Goal: Find specific page/section: Find specific page/section

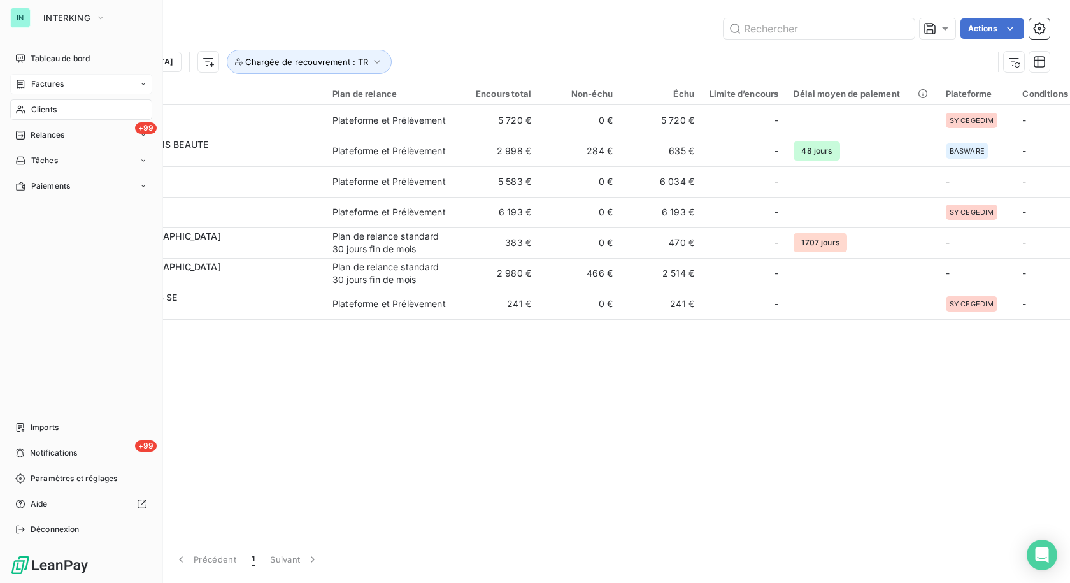
click at [21, 83] on icon at bounding box center [20, 84] width 11 height 10
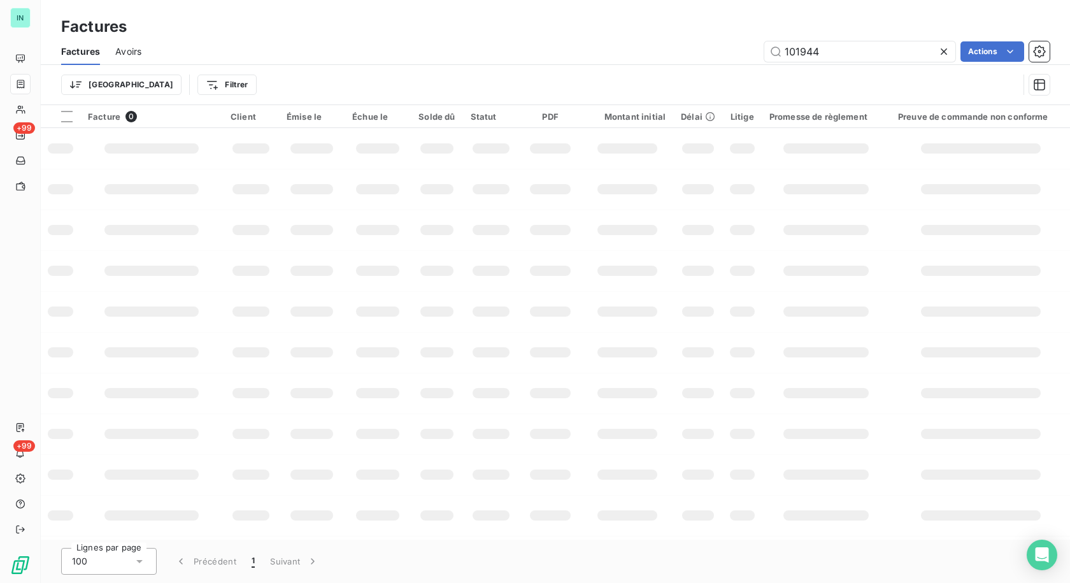
drag, startPoint x: 838, startPoint y: 49, endPoint x: 701, endPoint y: 50, distance: 136.3
click at [701, 50] on div "101944 Actions" at bounding box center [603, 51] width 893 height 20
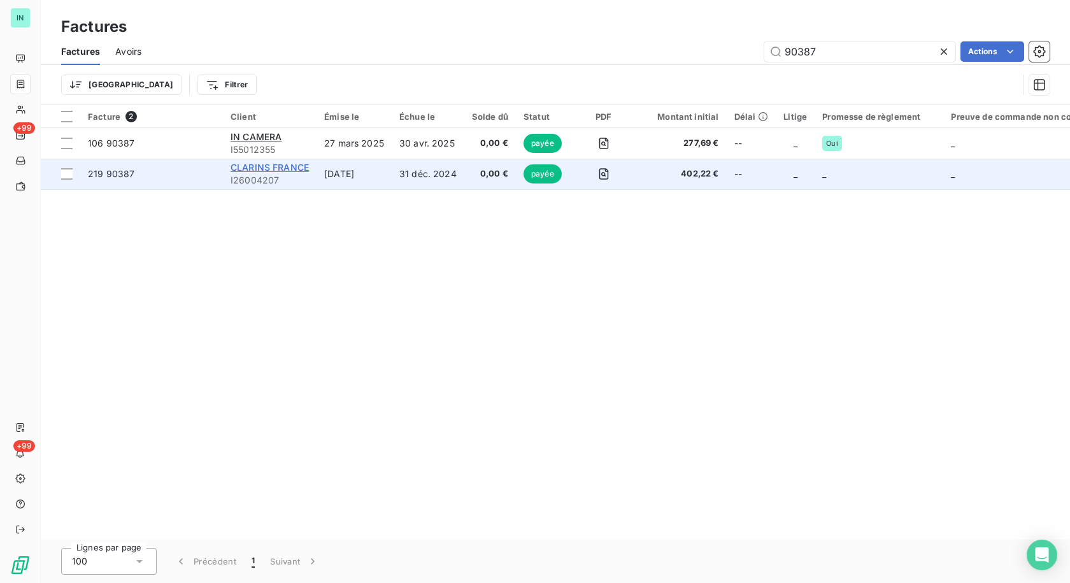
type input "90387"
click at [242, 172] on span "CLARINS FRANCE" at bounding box center [270, 167] width 78 height 11
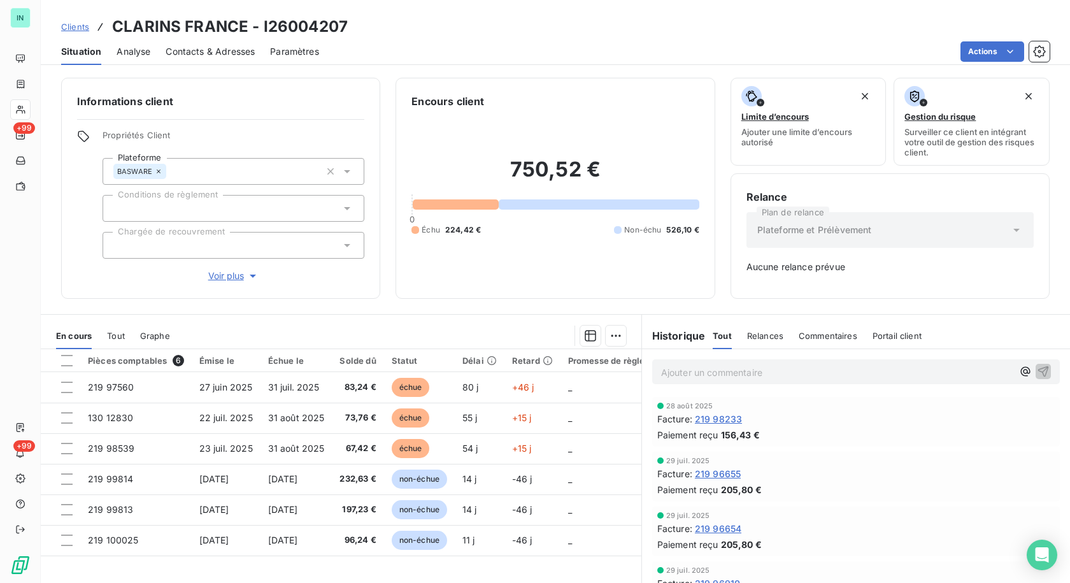
click at [125, 341] on div "En cours Tout Graphe" at bounding box center [341, 335] width 601 height 27
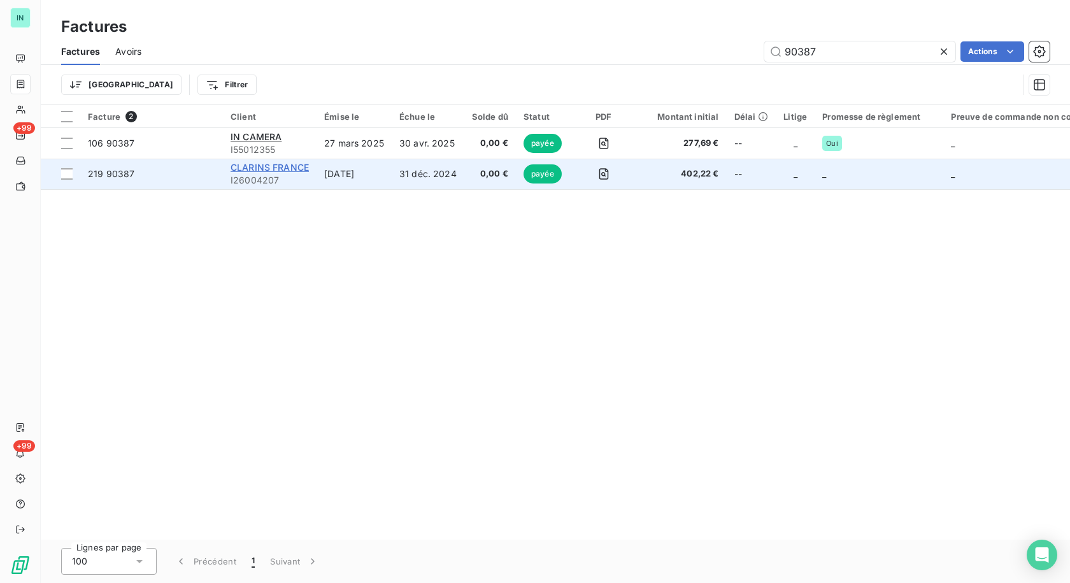
click at [247, 170] on span "CLARINS FRANCE" at bounding box center [270, 167] width 78 height 11
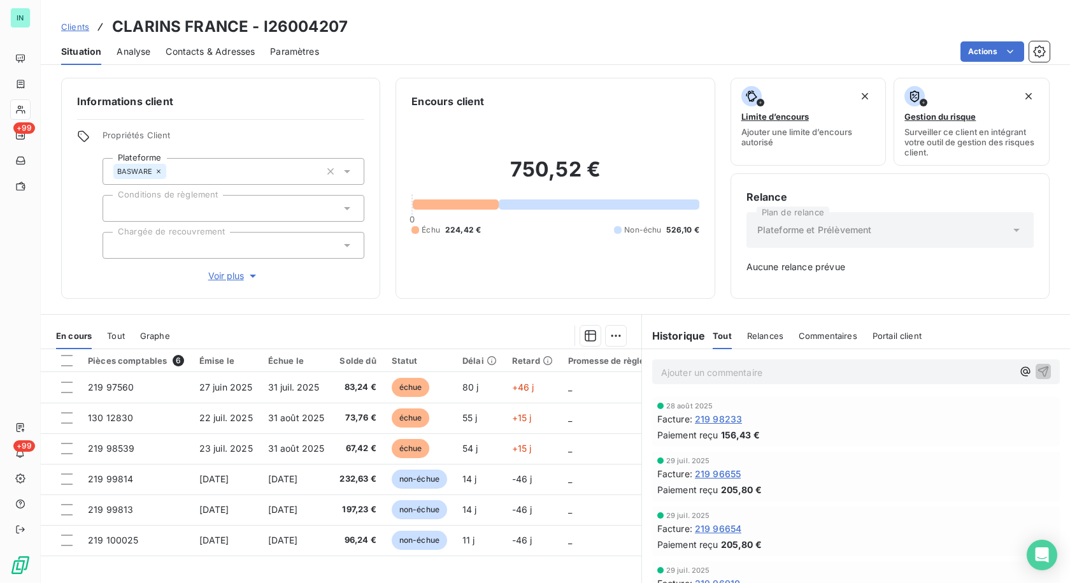
click at [115, 335] on span "Tout" at bounding box center [116, 336] width 18 height 10
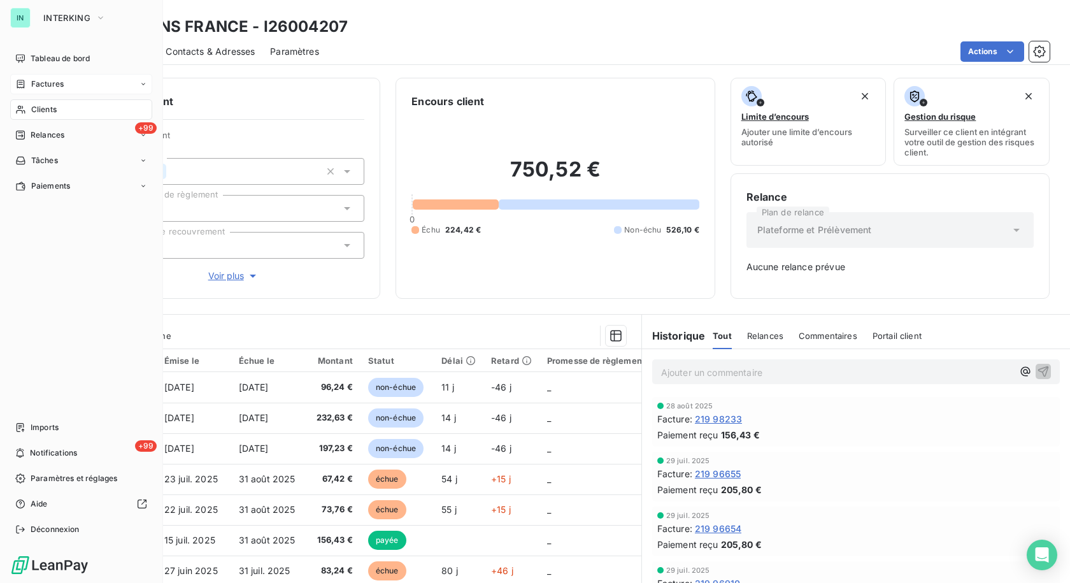
click at [34, 87] on span "Factures" at bounding box center [47, 83] width 32 height 11
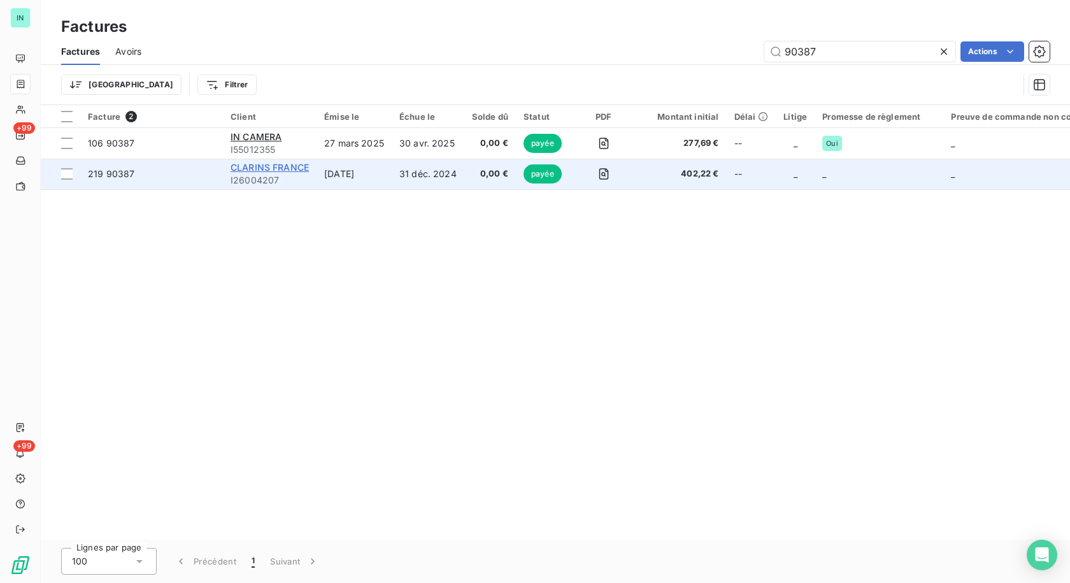
click at [255, 164] on span "CLARINS FRANCE" at bounding box center [270, 167] width 78 height 11
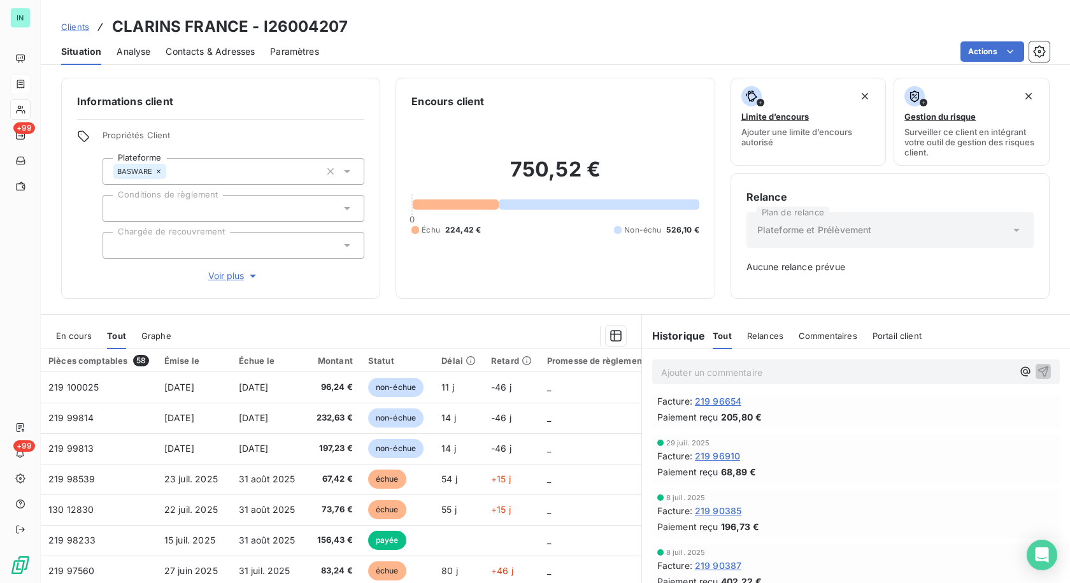
scroll to position [191, 0]
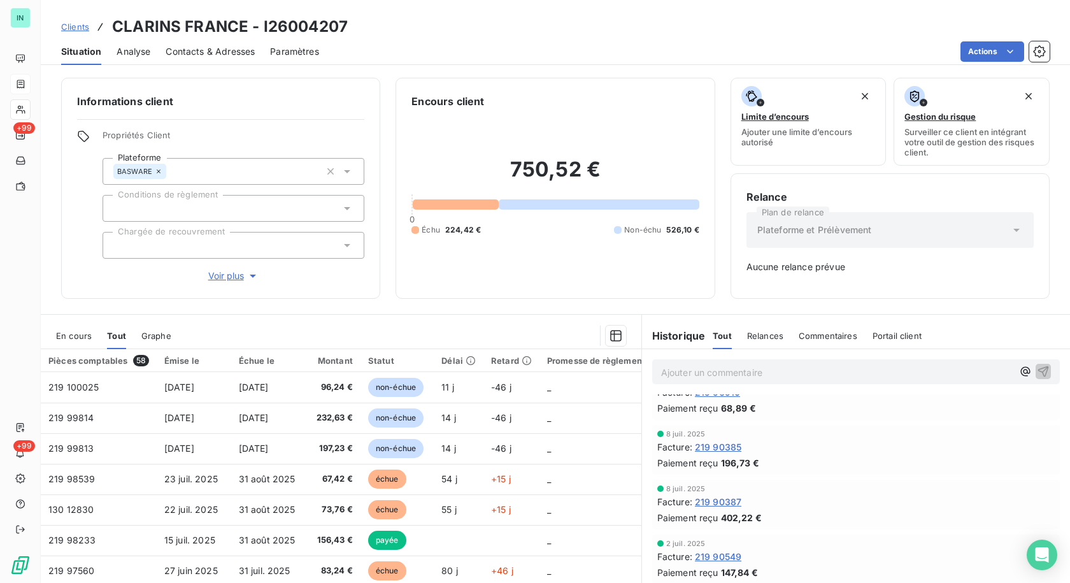
click at [696, 503] on span "219 90387" at bounding box center [718, 501] width 46 height 13
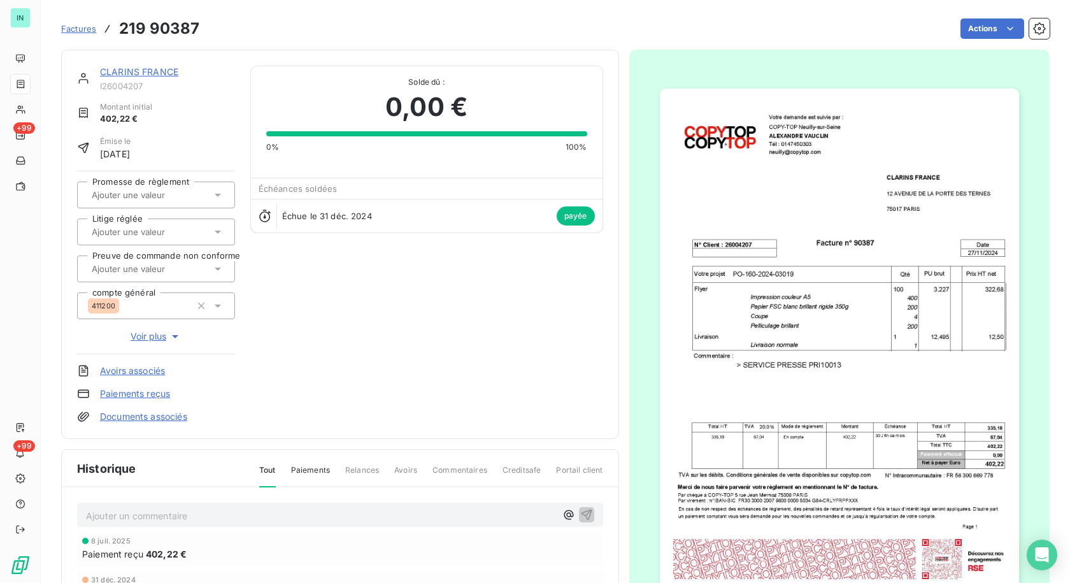
scroll to position [2, 0]
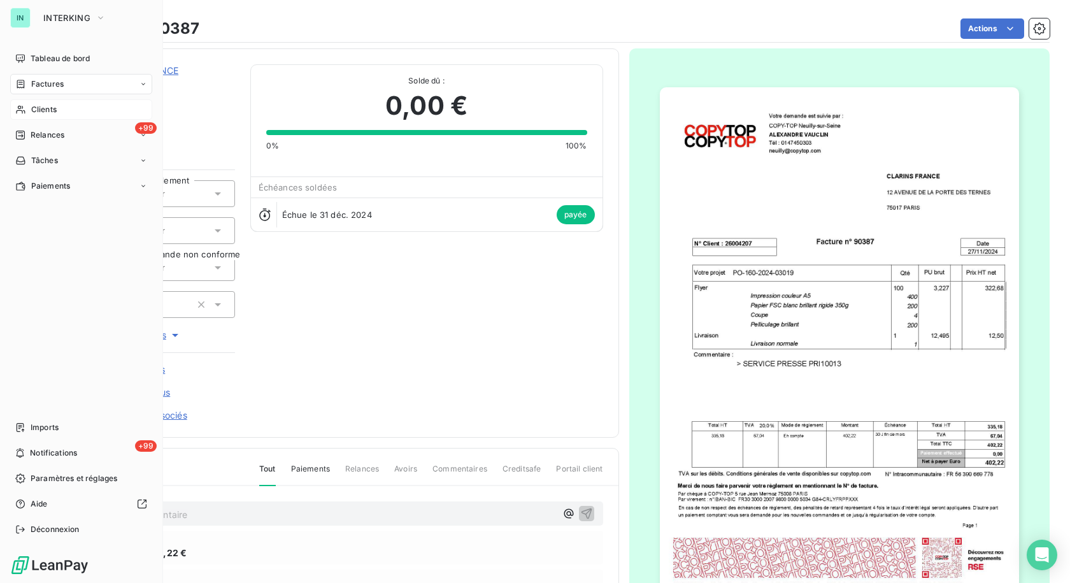
click at [37, 114] on span "Clients" at bounding box center [43, 109] width 25 height 11
